Goal: Task Accomplishment & Management: Manage account settings

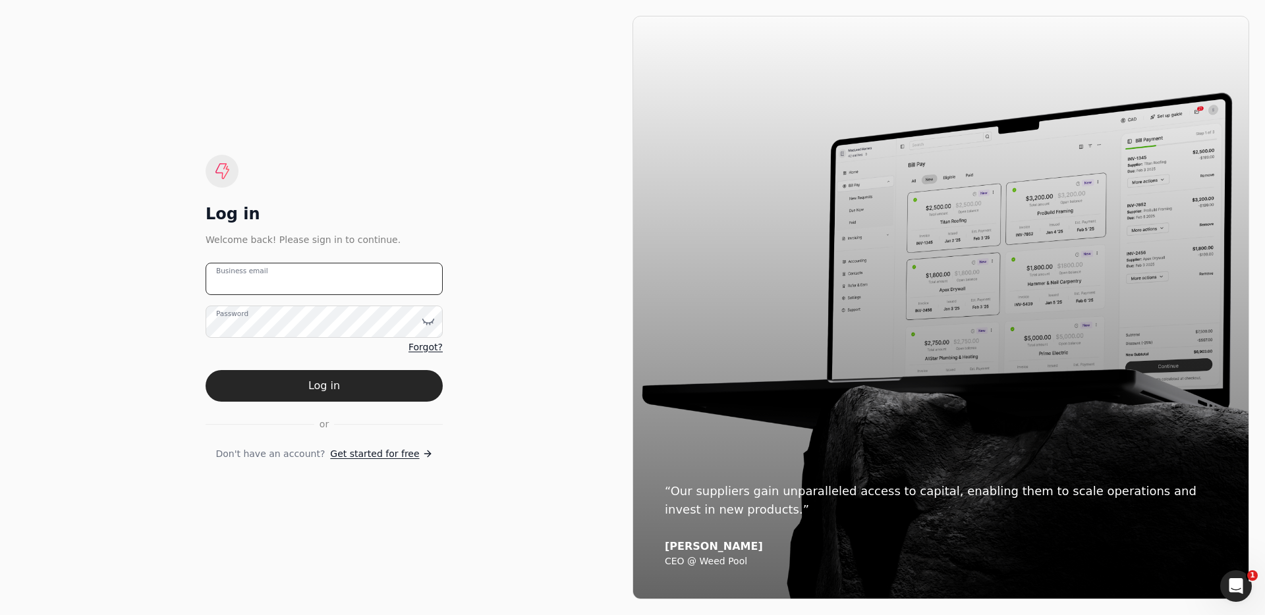
click at [345, 274] on email "Business email" at bounding box center [324, 279] width 237 height 32
type email "[EMAIL_ADDRESS][DOMAIN_NAME]"
click at [362, 382] on button "Log in" at bounding box center [324, 386] width 237 height 32
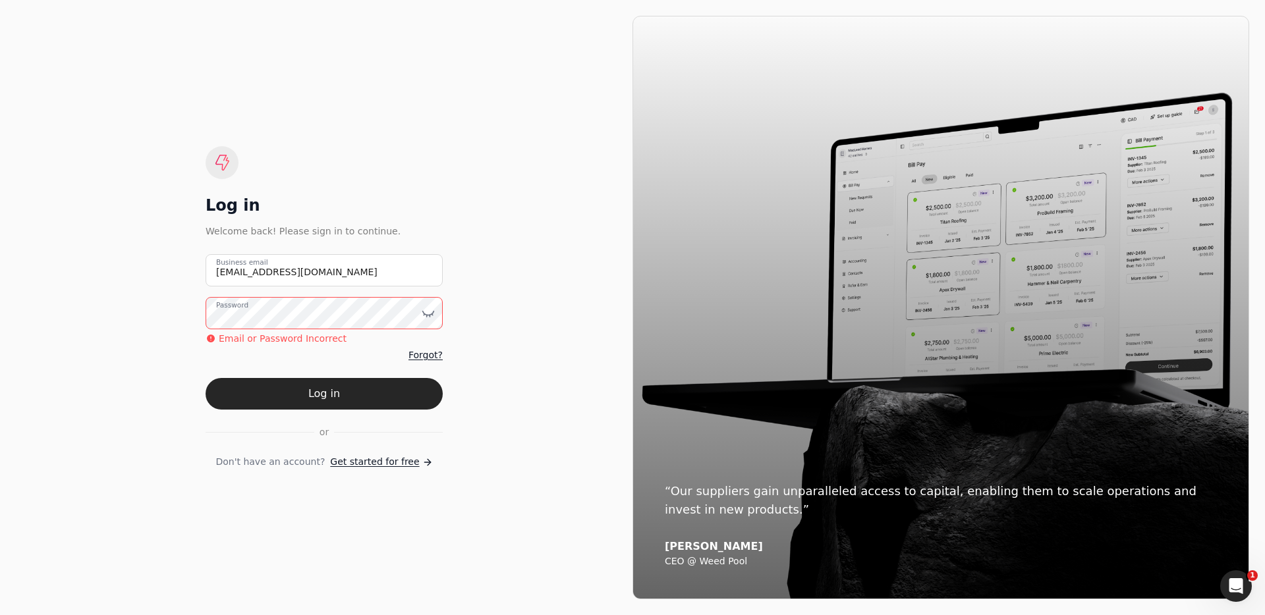
click at [130, 302] on div "Log in Welcome back! Please sign in to continue. [EMAIL_ADDRESS][DOMAIN_NAME] B…" at bounding box center [324, 308] width 617 height 584
click at [428, 314] on icon at bounding box center [428, 313] width 13 height 13
click at [375, 384] on button "Log in" at bounding box center [324, 394] width 237 height 32
click at [139, 313] on div "Log in Welcome back! Please sign in to continue. [EMAIL_ADDRESS][DOMAIN_NAME] B…" at bounding box center [324, 308] width 617 height 584
click at [367, 395] on button "Log in" at bounding box center [324, 394] width 237 height 32
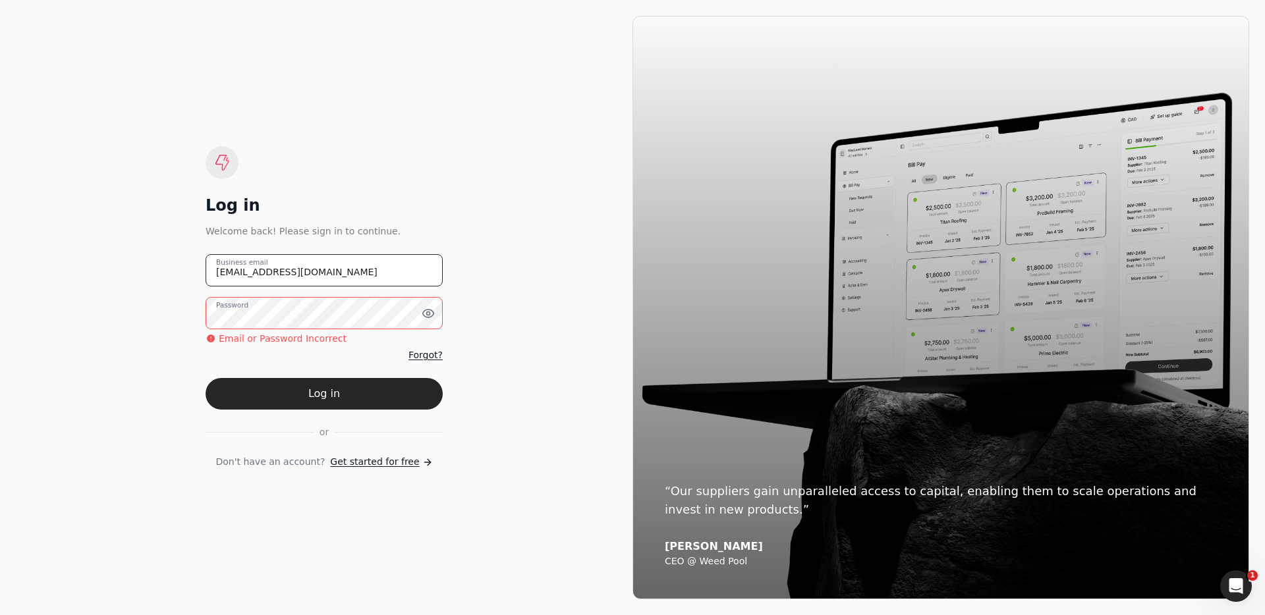
click at [266, 272] on email "[EMAIL_ADDRESS][DOMAIN_NAME]" at bounding box center [324, 270] width 237 height 32
click at [271, 273] on email "[EMAIL_ADDRESS][DOMAIN_NAME]" at bounding box center [324, 270] width 237 height 32
click at [269, 275] on email "[EMAIL_ADDRESS][DOMAIN_NAME]" at bounding box center [324, 270] width 237 height 32
click at [86, 306] on div "Log in Welcome back! Please sign in to continue. [EMAIL_ADDRESS][DOMAIN_NAME] B…" at bounding box center [324, 308] width 617 height 584
